Goal: Communication & Community: Answer question/provide support

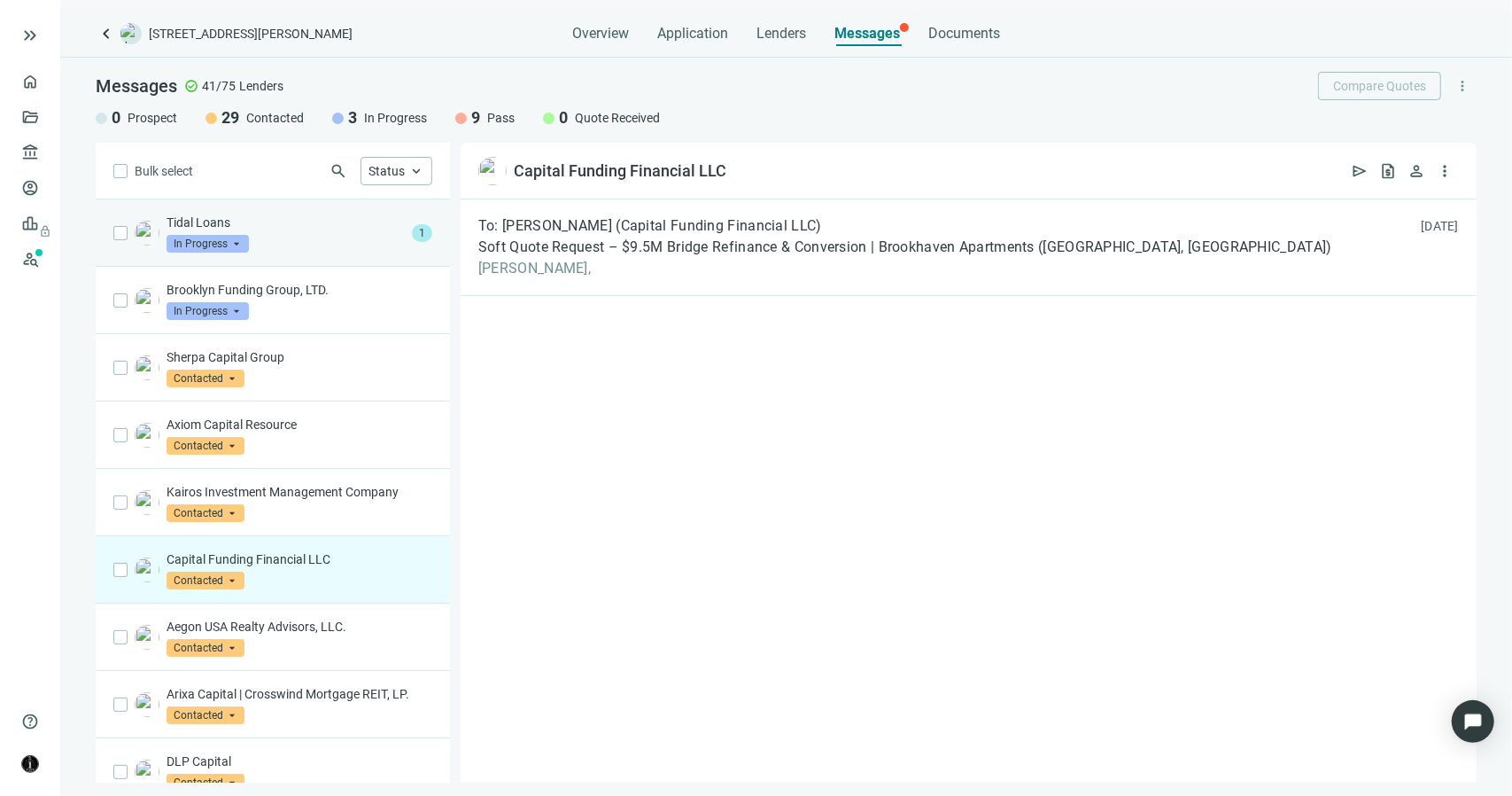
click at [273, 243] on div "Tidal Loans In Progress arrow_drop_down" at bounding box center [285, 233] width 239 height 39
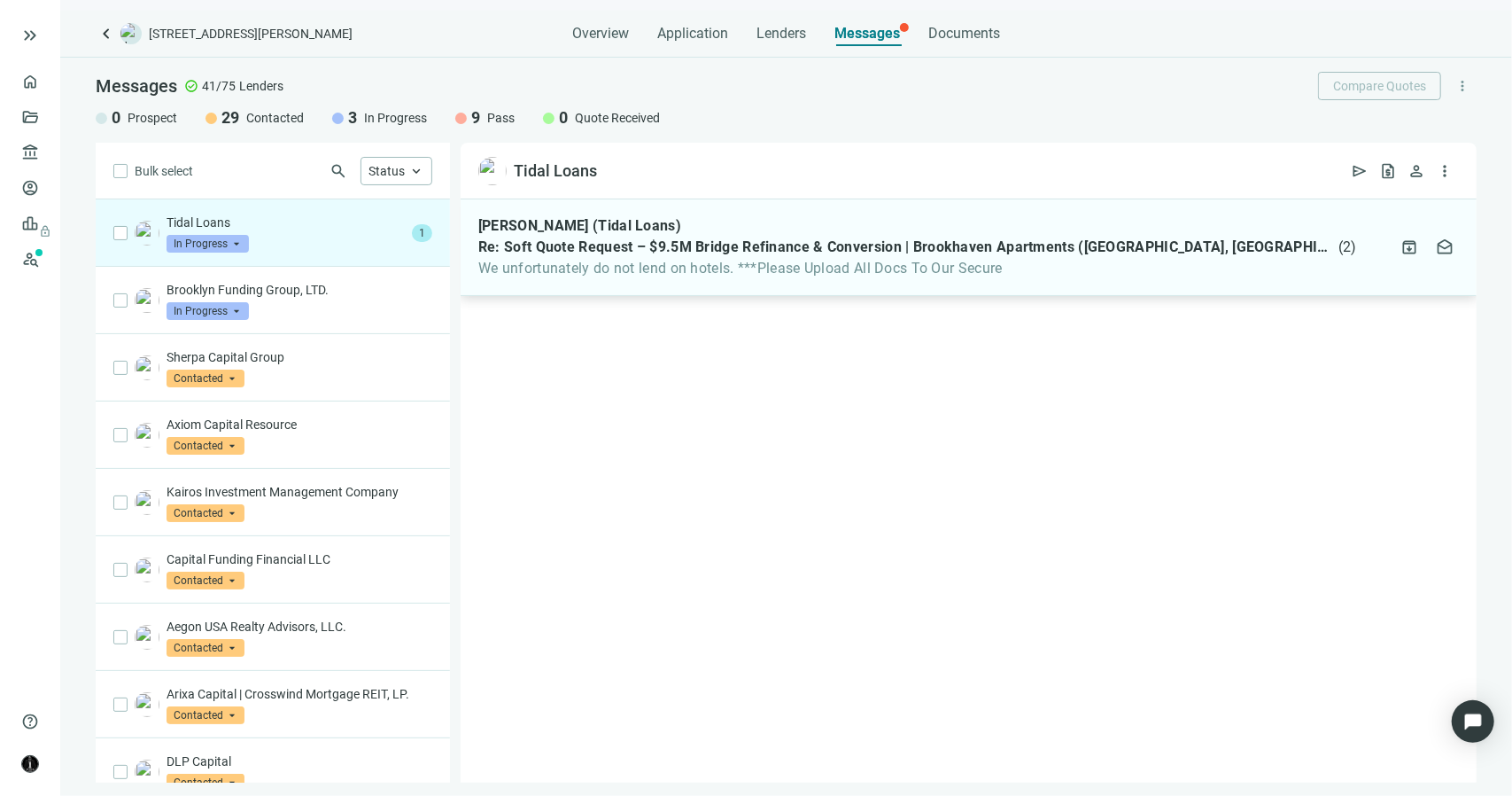
click at [625, 275] on span "We unfortunately do not lend on hotels. ***Please Upload All Docs To Our Secure" at bounding box center [918, 269] width 879 height 18
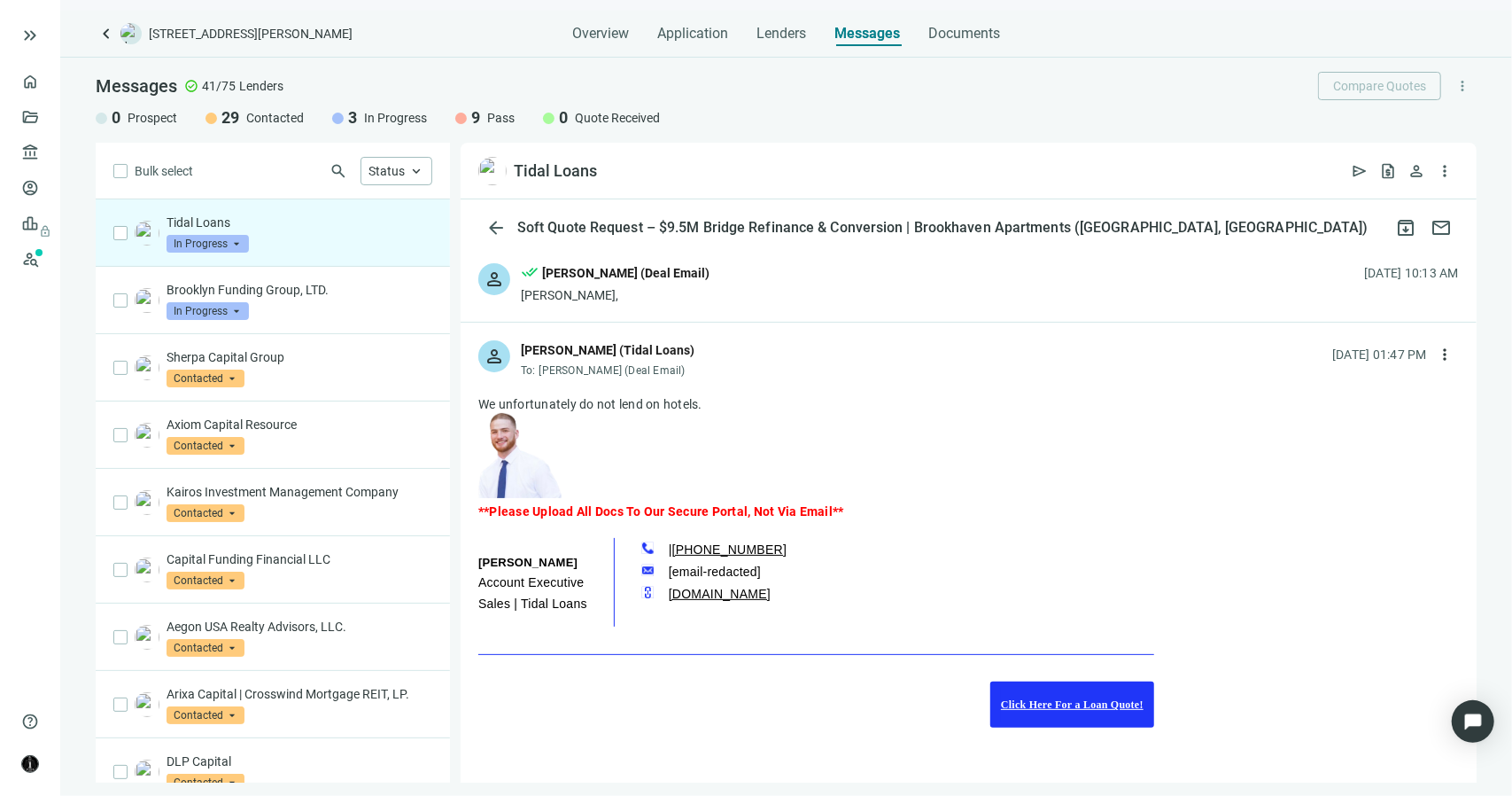
click at [227, 239] on span "In Progress" at bounding box center [207, 244] width 83 height 18
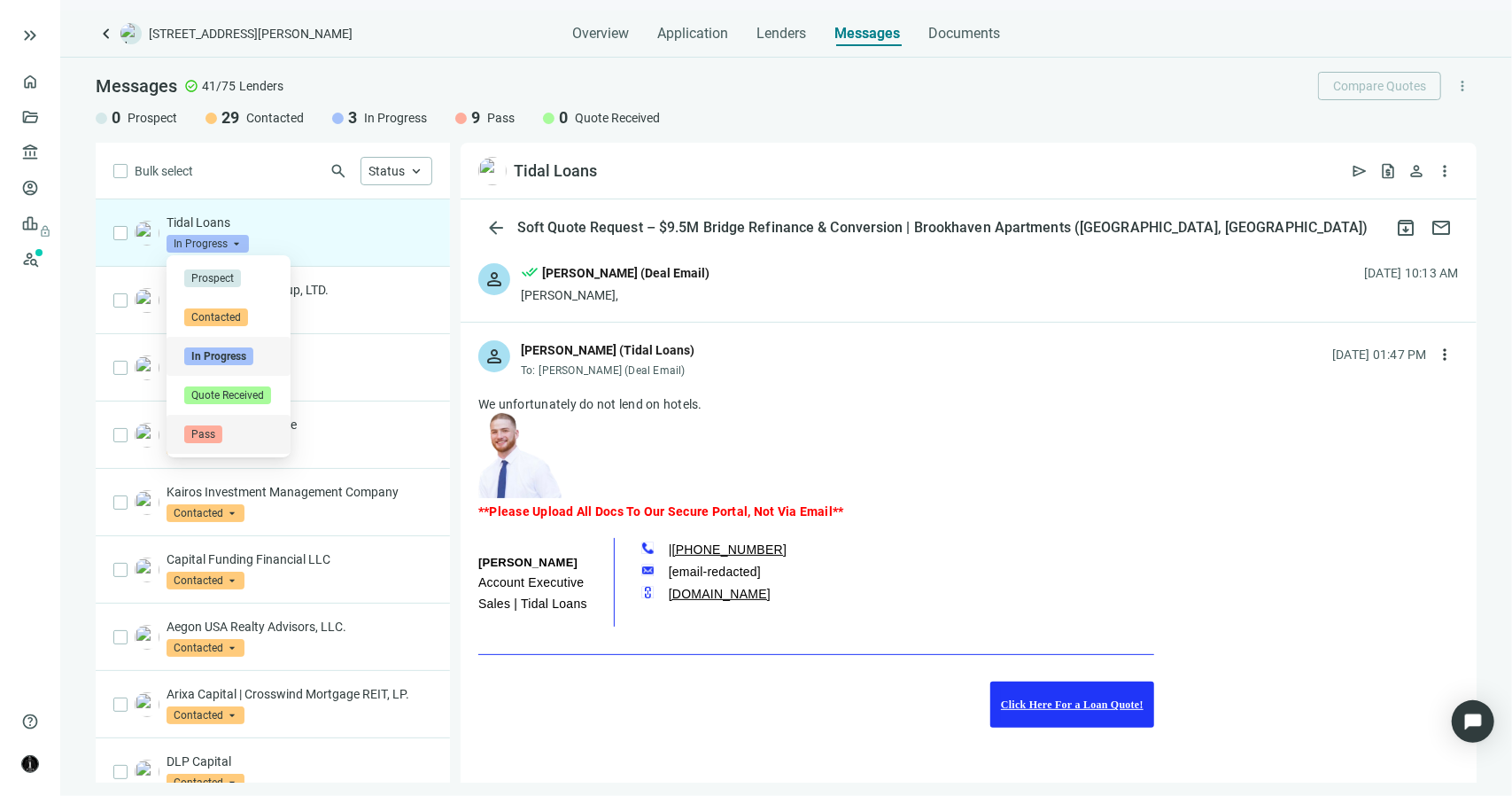
click at [207, 436] on span "Pass" at bounding box center [203, 435] width 38 height 18
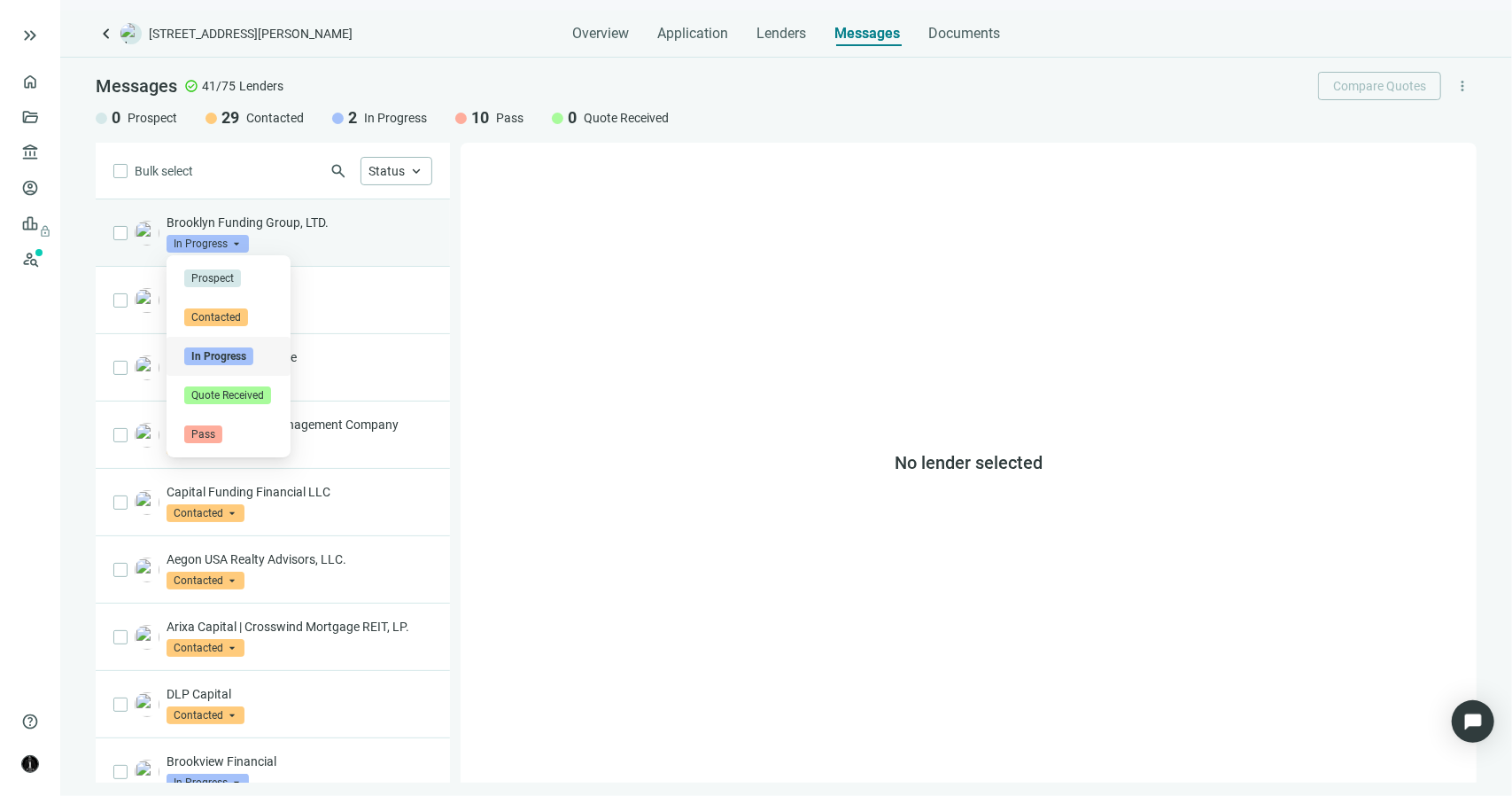
click at [230, 240] on span "In Progress" at bounding box center [207, 244] width 83 height 18
click at [202, 439] on span "Pass" at bounding box center [203, 435] width 38 height 18
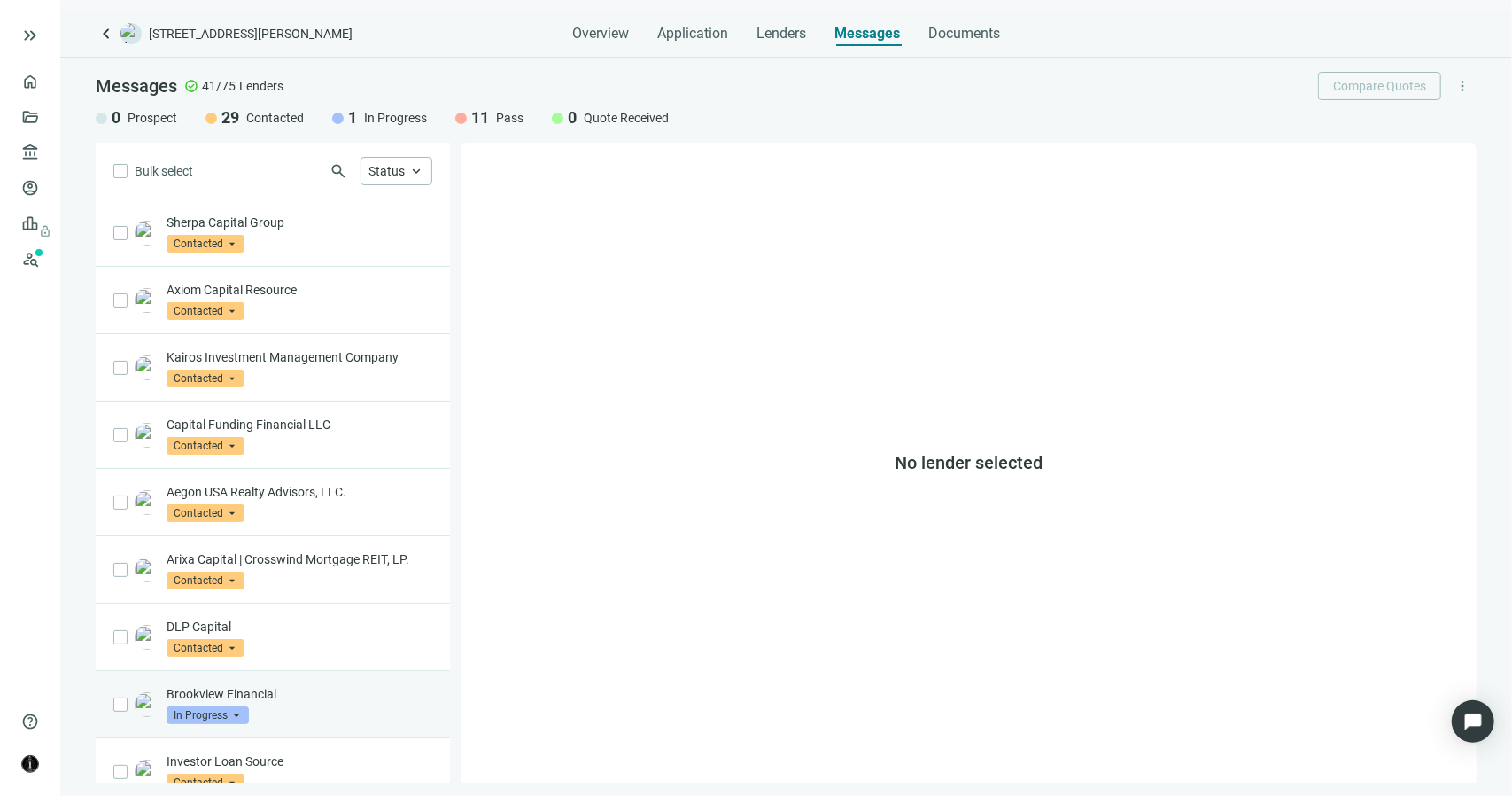
click at [262, 697] on p "Brookview Financial" at bounding box center [298, 694] width 266 height 18
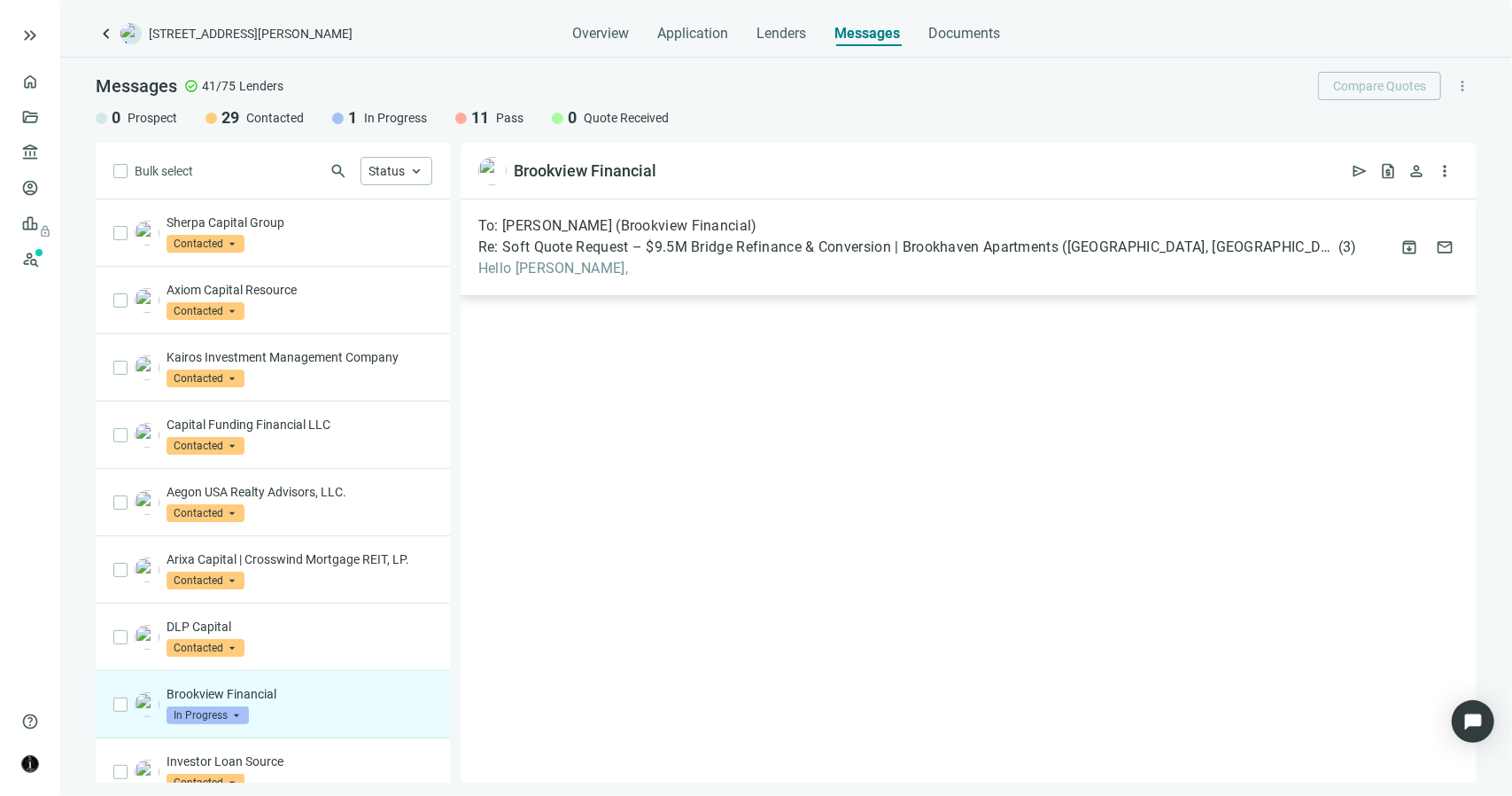
click at [546, 258] on div "To: [PERSON_NAME] (Brookview Financial) Re: Soft Quote Request – $9.5M Bridge R…" at bounding box center [918, 247] width 879 height 61
